Goal: Information Seeking & Learning: Compare options

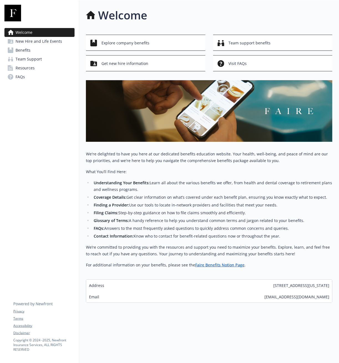
click at [40, 43] on span "New Hire and Life Events" at bounding box center [39, 41] width 47 height 9
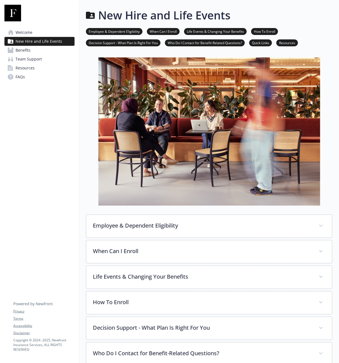
click at [39, 49] on link "Benefits" at bounding box center [39, 50] width 70 height 9
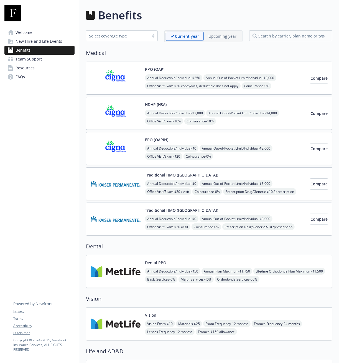
click at [30, 38] on span "New Hire and Life Events" at bounding box center [39, 41] width 47 height 9
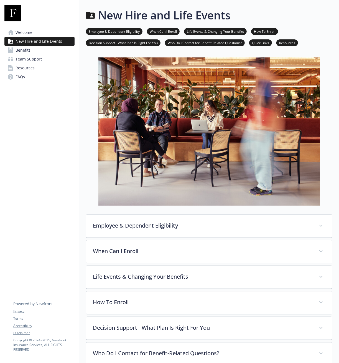
click at [29, 31] on span "Welcome" at bounding box center [24, 32] width 17 height 9
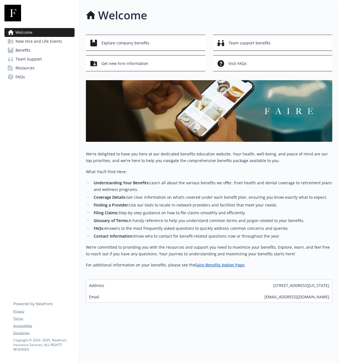
click at [33, 49] on link "Benefits" at bounding box center [39, 50] width 70 height 9
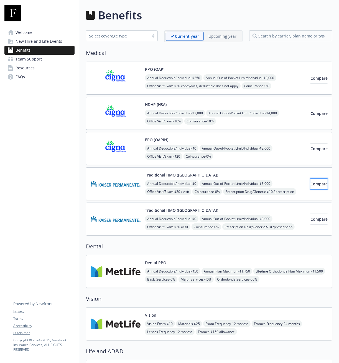
click at [311, 183] on span "Compare" at bounding box center [319, 183] width 17 height 5
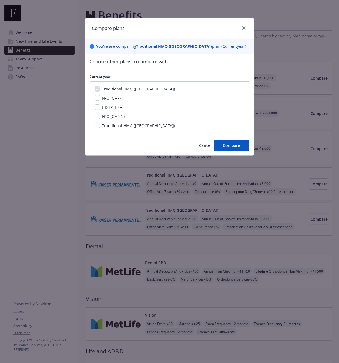
drag, startPoint x: 124, startPoint y: 125, endPoint x: 127, endPoint y: 127, distance: 3.9
click at [124, 126] on span "Traditional HMO ([GEOGRAPHIC_DATA])" at bounding box center [138, 125] width 73 height 5
click at [100, 126] on input "Traditional HMO ([GEOGRAPHIC_DATA])" at bounding box center [98, 126] width 6 height 6
checkbox input "true"
click at [236, 145] on span "Compare" at bounding box center [231, 145] width 17 height 5
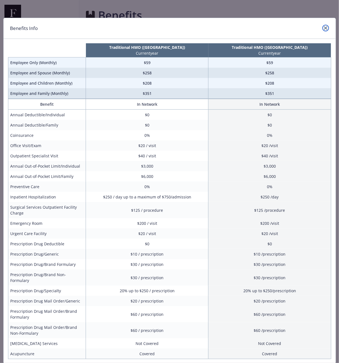
click at [324, 28] on icon "close" at bounding box center [325, 27] width 3 height 3
